Goal: Find contact information: Find contact information

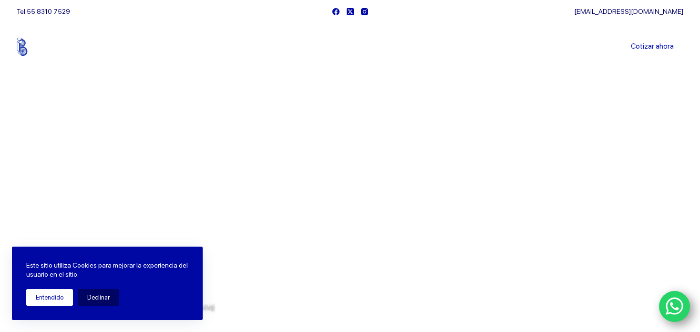
click at [59, 297] on button "Entendido" at bounding box center [49, 297] width 47 height 17
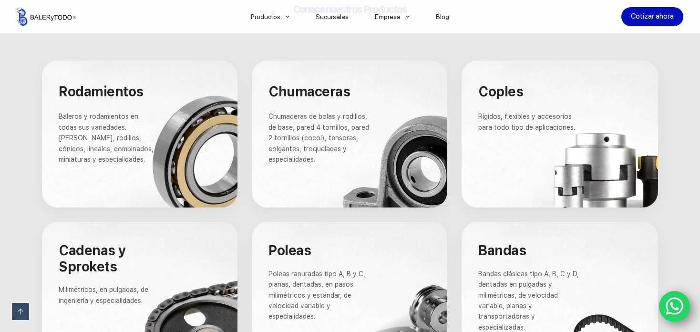
scroll to position [524, 0]
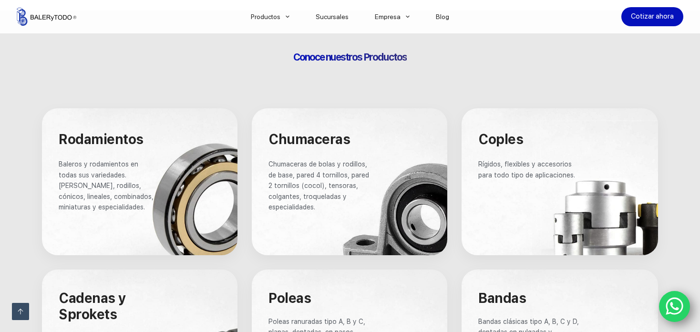
click at [672, 307] on icon "WhatsApp" at bounding box center [674, 306] width 18 height 18
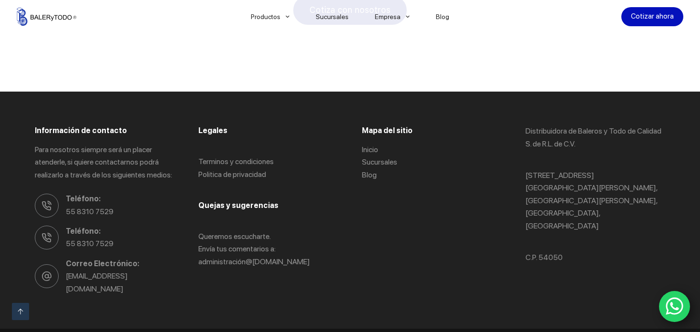
scroll to position [1865, 0]
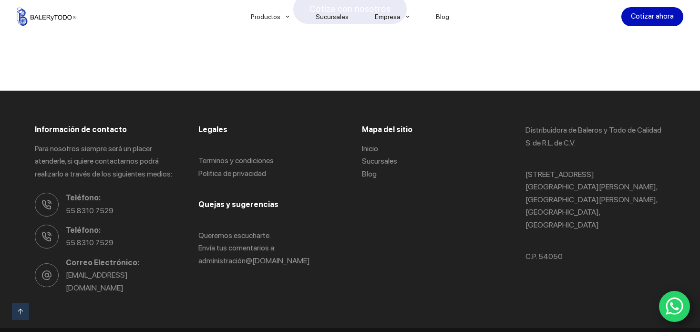
drag, startPoint x: 60, startPoint y: 195, endPoint x: 118, endPoint y: 202, distance: 58.6
click at [118, 202] on ul "Teléfono: 55 8310 7529 Teléfono: 55 8310 7529 Correo Electrónico: [EMAIL_ADDRES…" at bounding box center [105, 243] width 140 height 102
drag, startPoint x: 62, startPoint y: 195, endPoint x: 110, endPoint y: 196, distance: 47.2
click at [110, 196] on li "Teléfono: 55 8310 7529" at bounding box center [105, 204] width 140 height 25
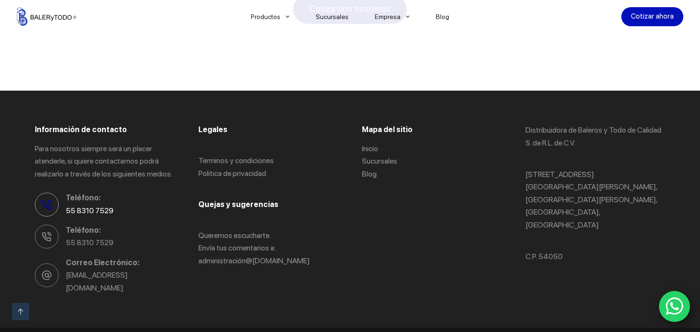
copy link "55 8310 7529"
drag, startPoint x: 60, startPoint y: 227, endPoint x: 109, endPoint y: 229, distance: 49.1
click at [109, 229] on li "Teléfono: 55 8310 7529" at bounding box center [105, 236] width 140 height 25
copy link "55 8310 7529"
click at [674, 305] on icon "WhatsApp" at bounding box center [674, 306] width 18 height 20
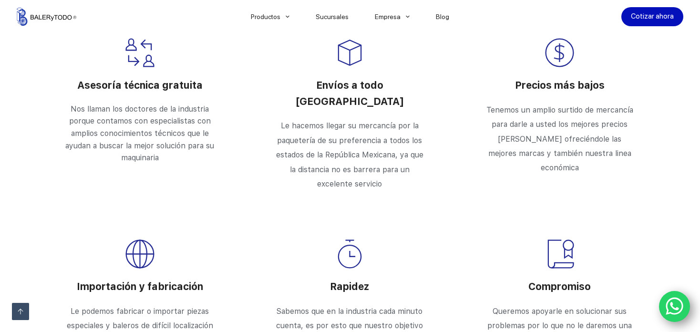
scroll to position [1103, 0]
